Goal: Information Seeking & Learning: Compare options

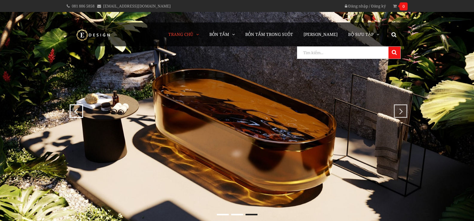
click at [379, 54] on input "search" at bounding box center [342, 53] width 90 height 12
type input "a"
type input "ả"
type input "auro"
click at [388, 47] on button at bounding box center [394, 53] width 12 height 12
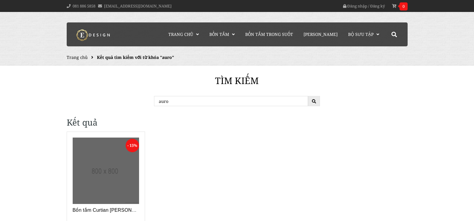
click at [93, 173] on link at bounding box center [106, 171] width 67 height 67
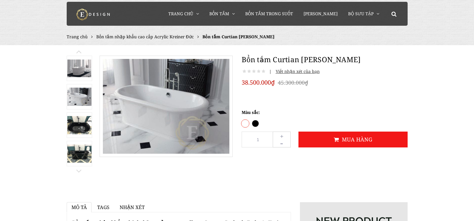
scroll to position [30, 0]
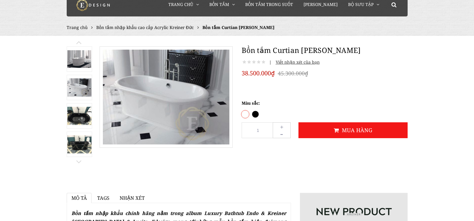
click at [71, 147] on img at bounding box center [79, 144] width 24 height 18
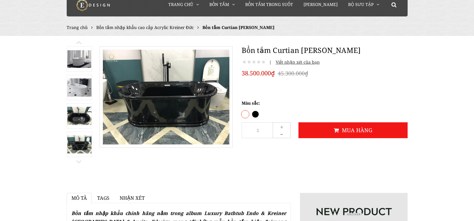
click at [80, 86] on img at bounding box center [79, 87] width 24 height 18
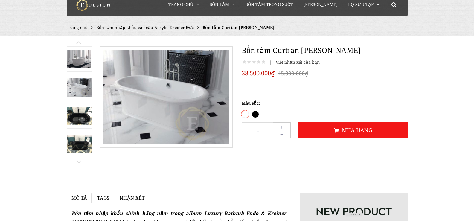
click at [84, 59] on img at bounding box center [79, 59] width 24 height 18
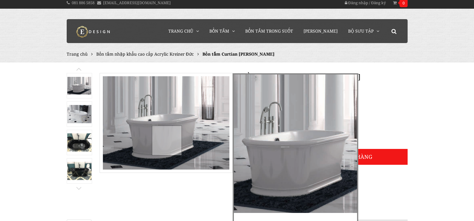
scroll to position [0, 0]
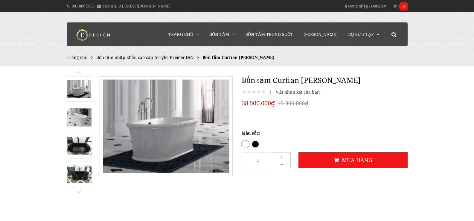
click at [77, 119] on img at bounding box center [79, 117] width 24 height 18
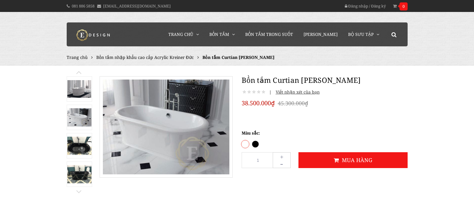
drag, startPoint x: 0, startPoint y: 123, endPoint x: 17, endPoint y: 125, distance: 17.5
click at [74, 93] on img at bounding box center [79, 89] width 24 height 18
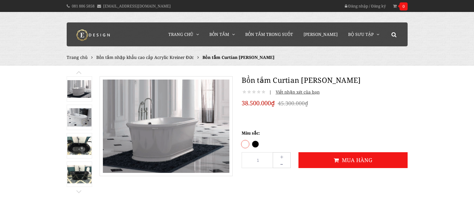
click at [76, 91] on img at bounding box center [79, 89] width 24 height 18
click at [78, 120] on img at bounding box center [79, 117] width 24 height 18
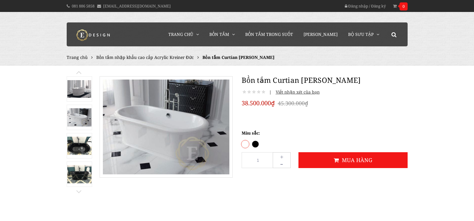
click at [75, 91] on img at bounding box center [79, 89] width 24 height 18
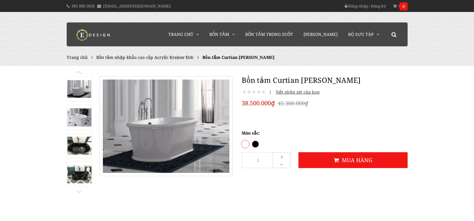
click at [78, 112] on img at bounding box center [79, 117] width 24 height 18
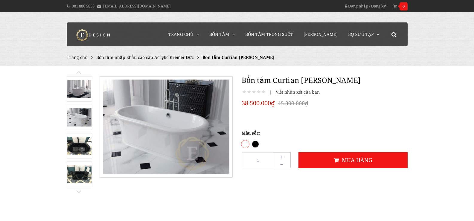
click at [74, 147] on img at bounding box center [79, 146] width 24 height 18
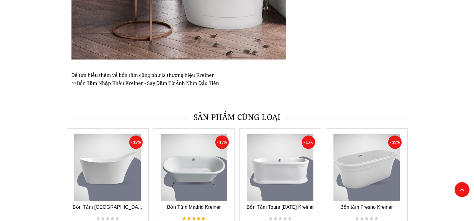
scroll to position [1495, 0]
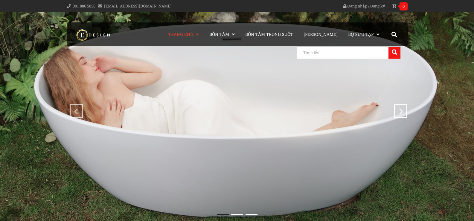
click at [382, 49] on input "search" at bounding box center [342, 53] width 90 height 12
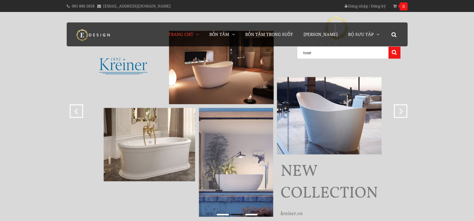
type input "tour"
click at [388, 47] on button at bounding box center [394, 53] width 12 height 12
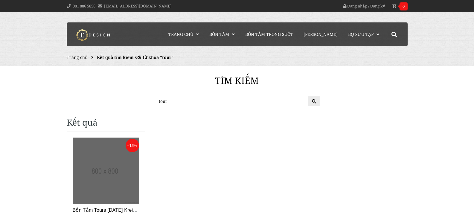
click at [115, 173] on link at bounding box center [106, 171] width 67 height 67
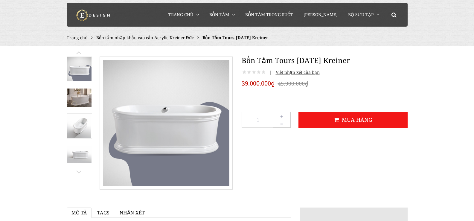
scroll to position [30, 0]
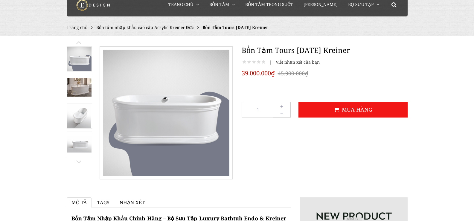
click at [78, 89] on img at bounding box center [79, 87] width 24 height 18
